Goal: Information Seeking & Learning: Learn about a topic

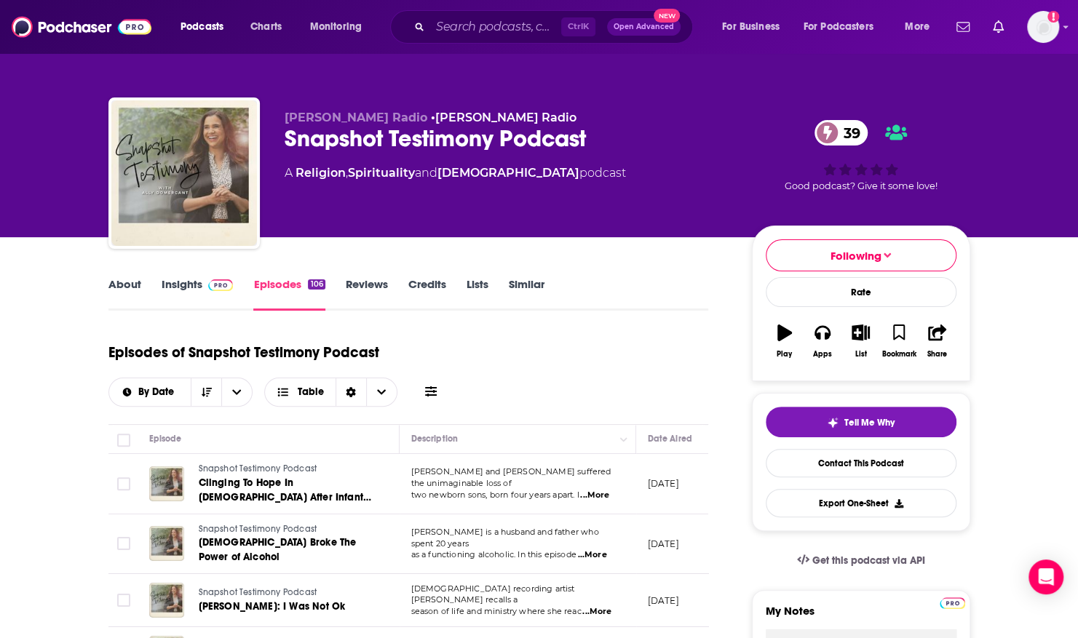
click at [487, 96] on div "[PERSON_NAME] Radio • [PERSON_NAME] Radio Snapshot Testimony Podcast 39 A Relig…" at bounding box center [540, 158] width 884 height 157
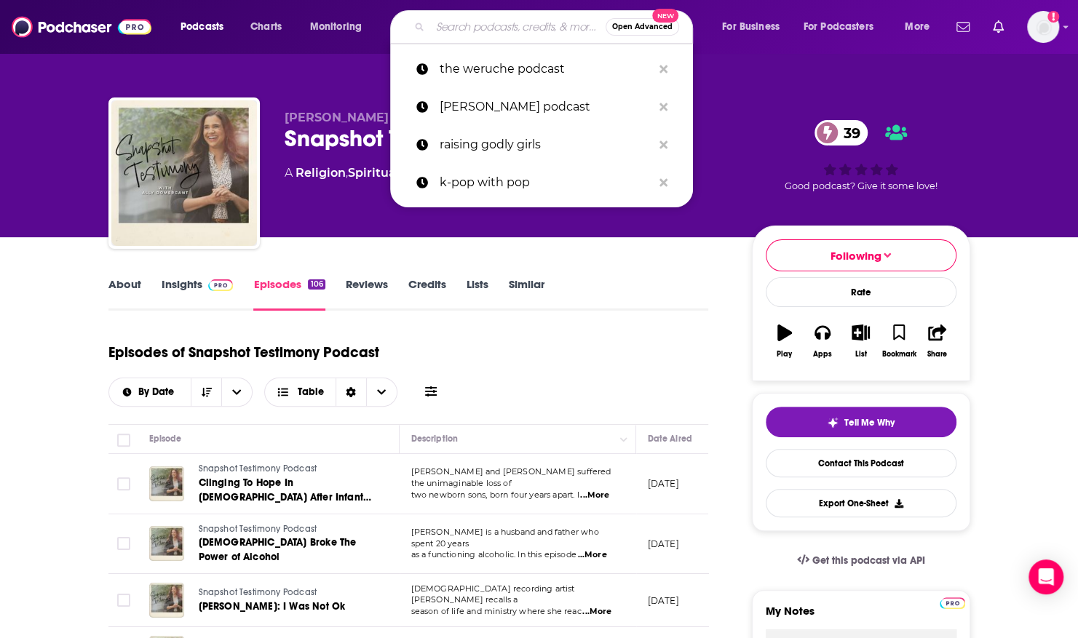
click at [471, 32] on input "Search podcasts, credits, & more..." at bounding box center [517, 26] width 175 height 23
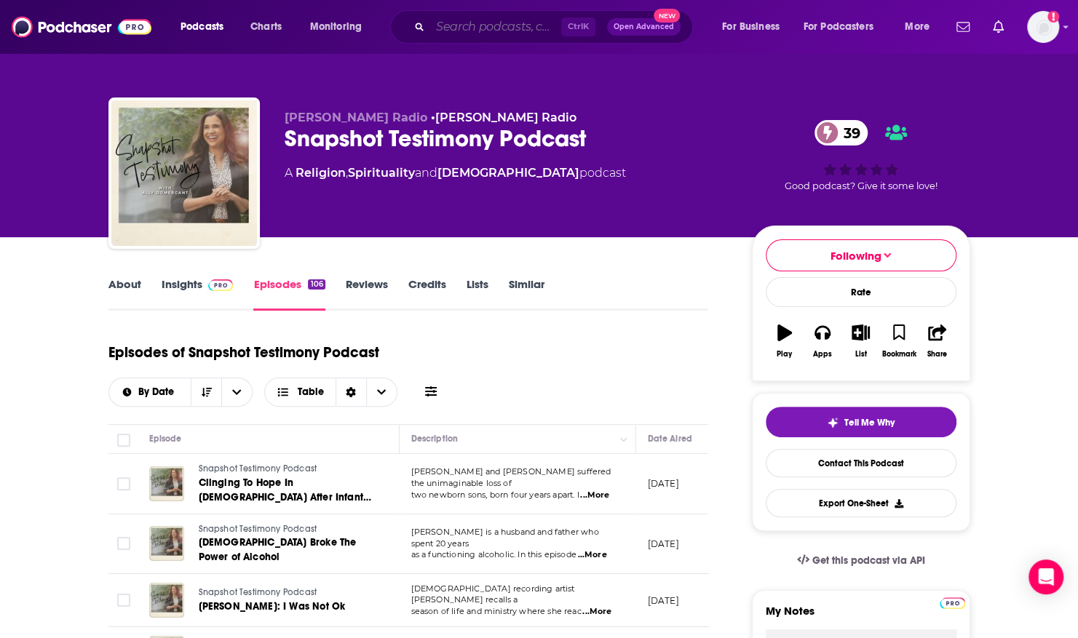
click at [443, 19] on input "Search podcasts, credits, & more..." at bounding box center [495, 26] width 131 height 23
paste input "[PERSON_NAME]"
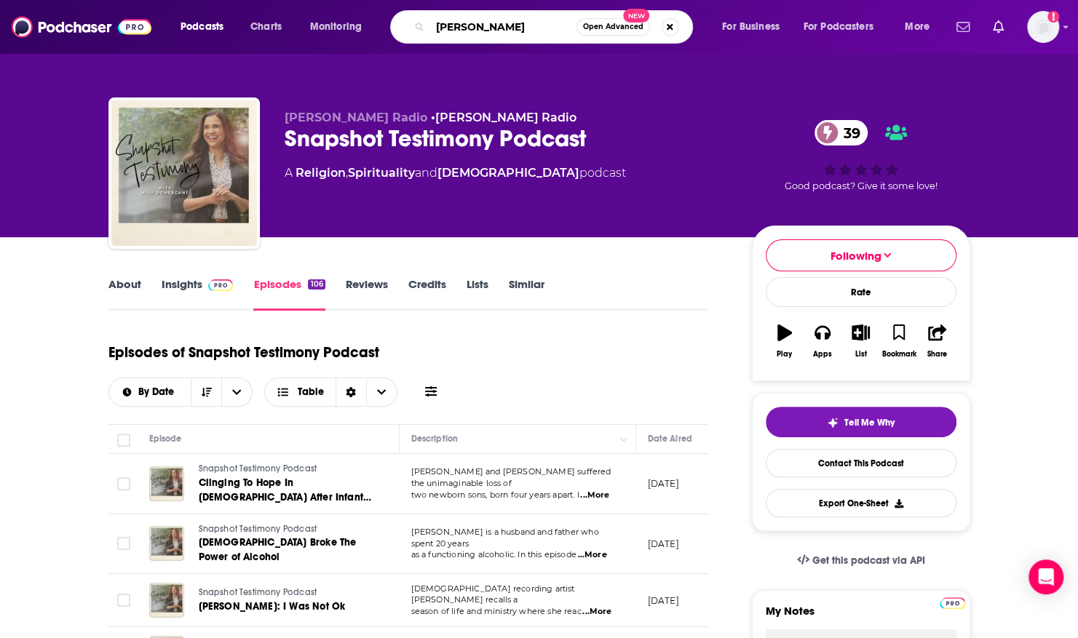
type input "[PERSON_NAME]"
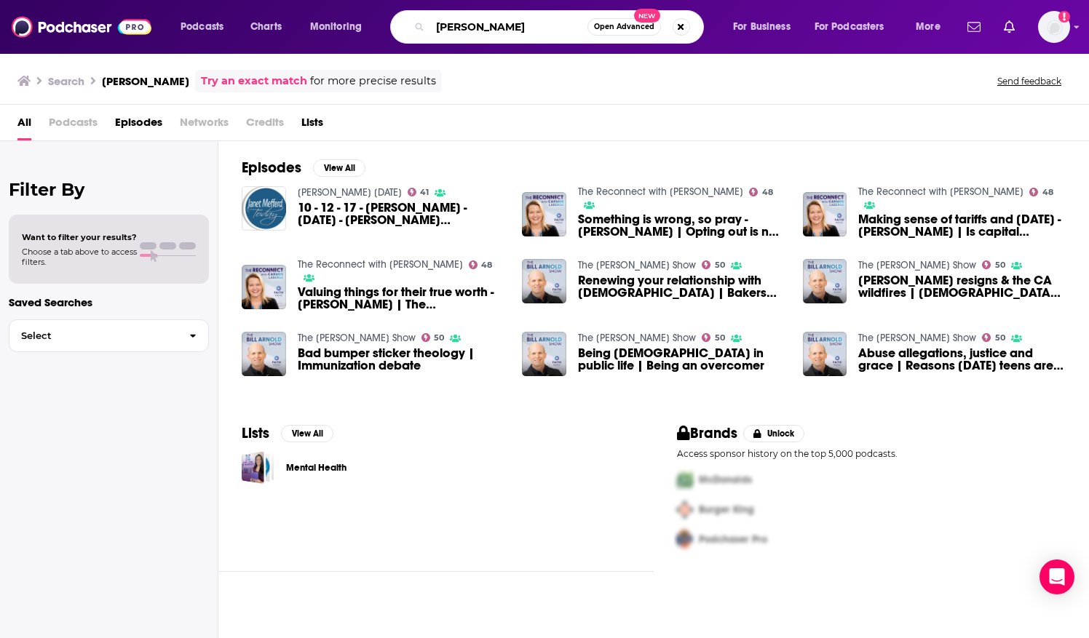
click at [491, 22] on input "[PERSON_NAME]" at bounding box center [508, 26] width 157 height 23
paste input "LaB"
type input "[PERSON_NAME]"
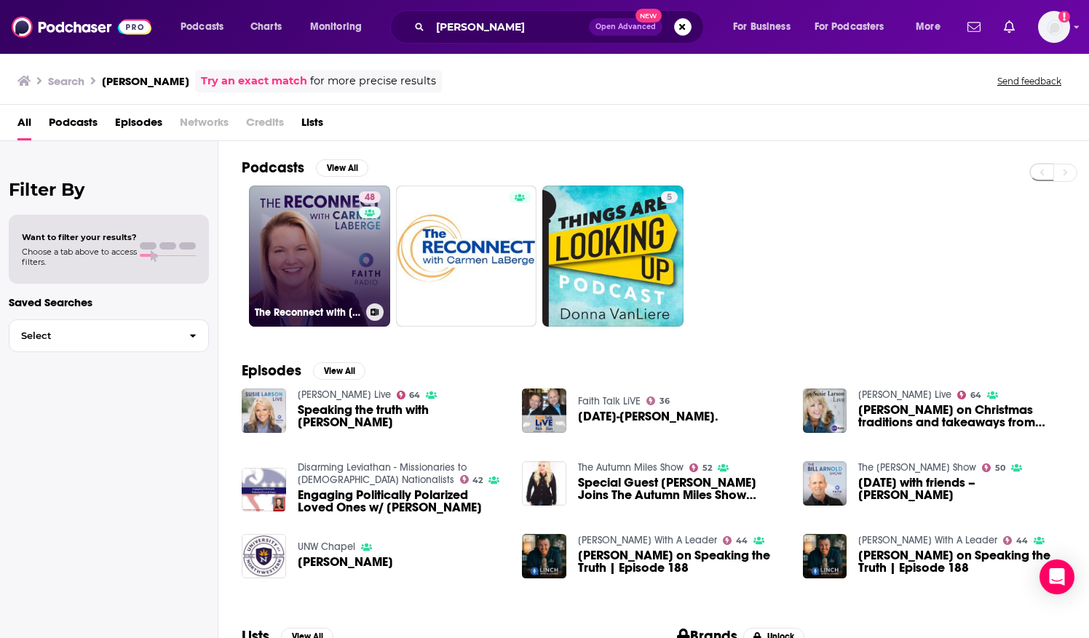
click at [306, 260] on link "48 The Reconnect with [PERSON_NAME]" at bounding box center [319, 256] width 141 height 141
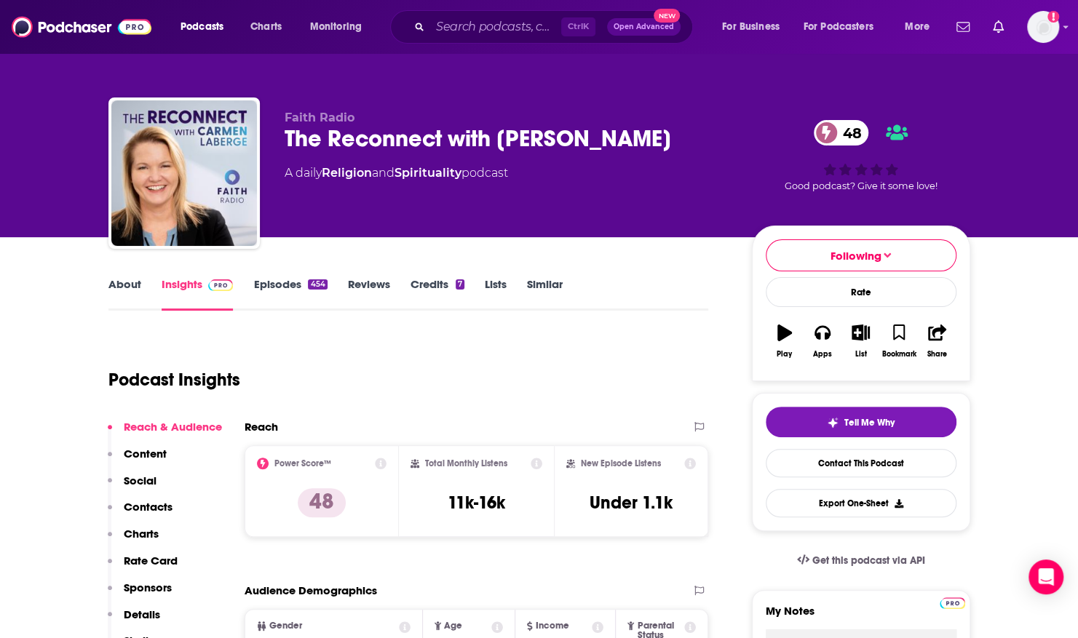
click at [294, 132] on div "The Reconnect with [PERSON_NAME] 48" at bounding box center [507, 138] width 444 height 28
drag, startPoint x: 285, startPoint y: 136, endPoint x: 674, endPoint y: 140, distance: 388.7
click at [674, 140] on div "The Reconnect with [PERSON_NAME] 48" at bounding box center [507, 138] width 444 height 28
copy h2 "The Reconnect with [PERSON_NAME]"
